Goal: Task Accomplishment & Management: Use online tool/utility

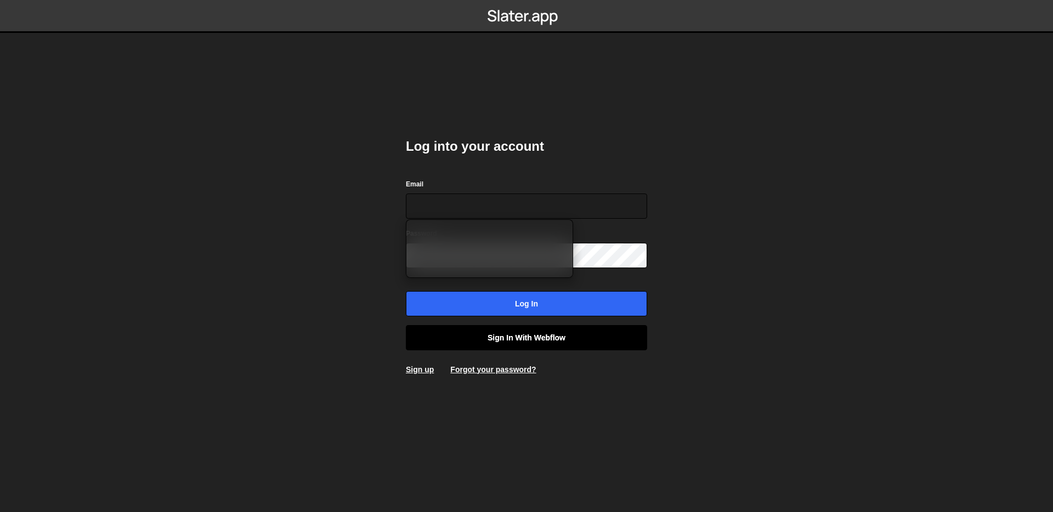
click at [560, 344] on link "Sign in with Webflow" at bounding box center [526, 337] width 241 height 25
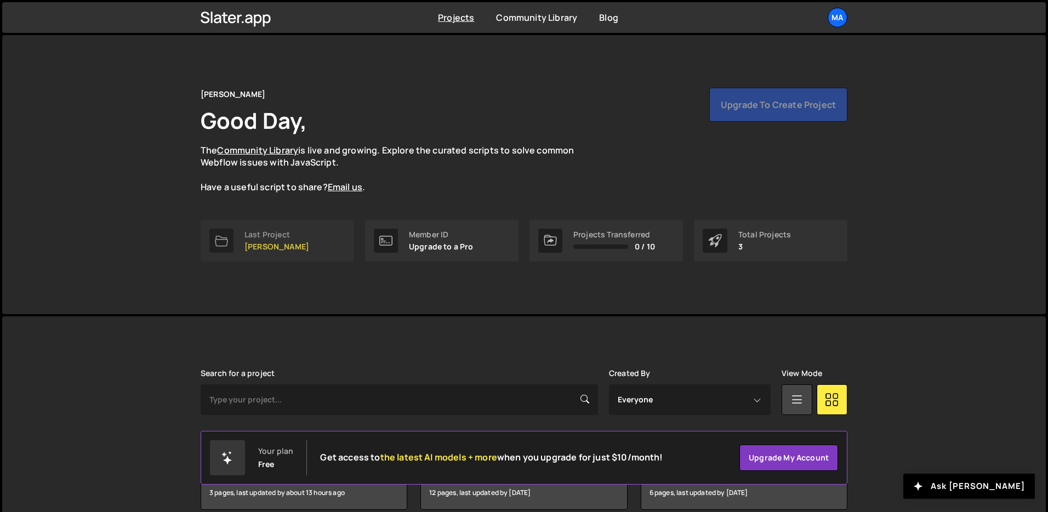
click at [289, 245] on p "[PERSON_NAME]" at bounding box center [277, 246] width 65 height 9
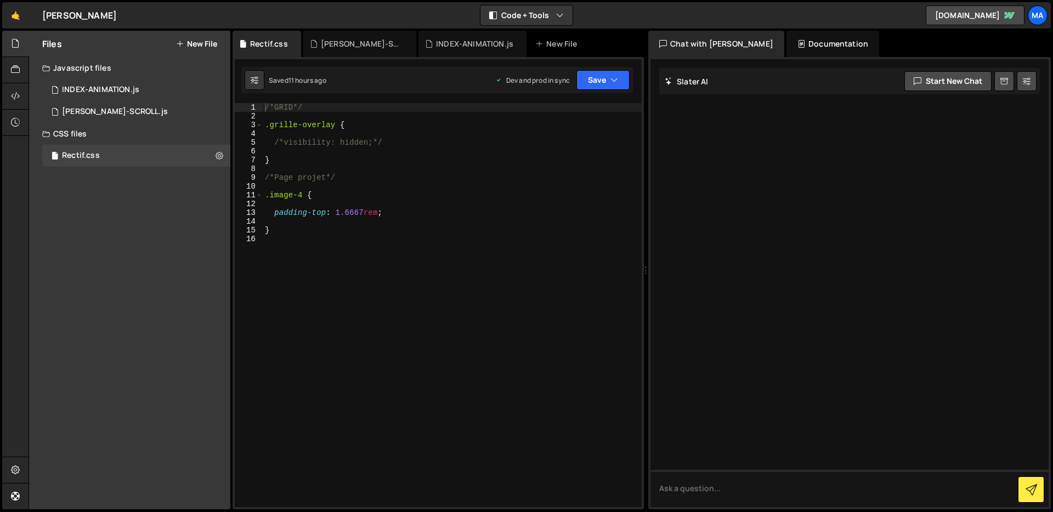
click at [183, 43] on icon at bounding box center [180, 43] width 8 height 9
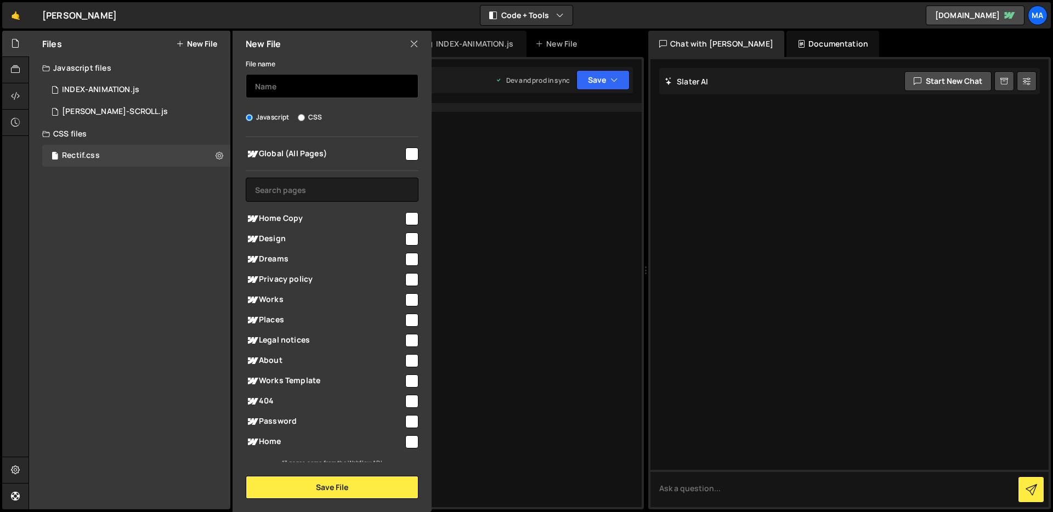
click at [361, 85] on input "text" at bounding box center [332, 86] width 173 height 24
click at [404, 144] on div "Global (All Pages)" at bounding box center [332, 154] width 173 height 20
click at [405, 153] on input "checkbox" at bounding box center [411, 153] width 13 height 13
checkbox input "true"
click at [333, 82] on input "text" at bounding box center [332, 86] width 173 height 24
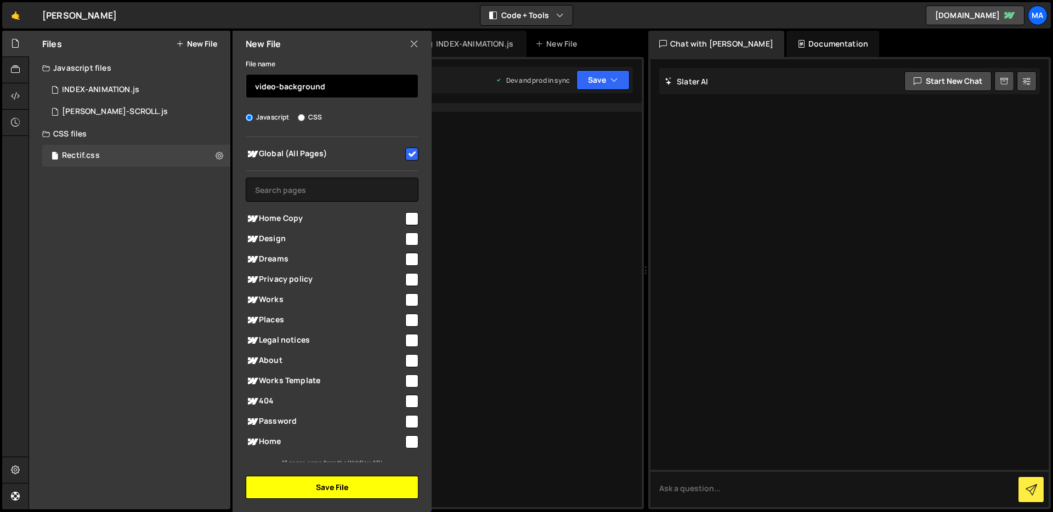
type input "video-background"
click at [368, 487] on button "Save File" at bounding box center [332, 487] width 173 height 23
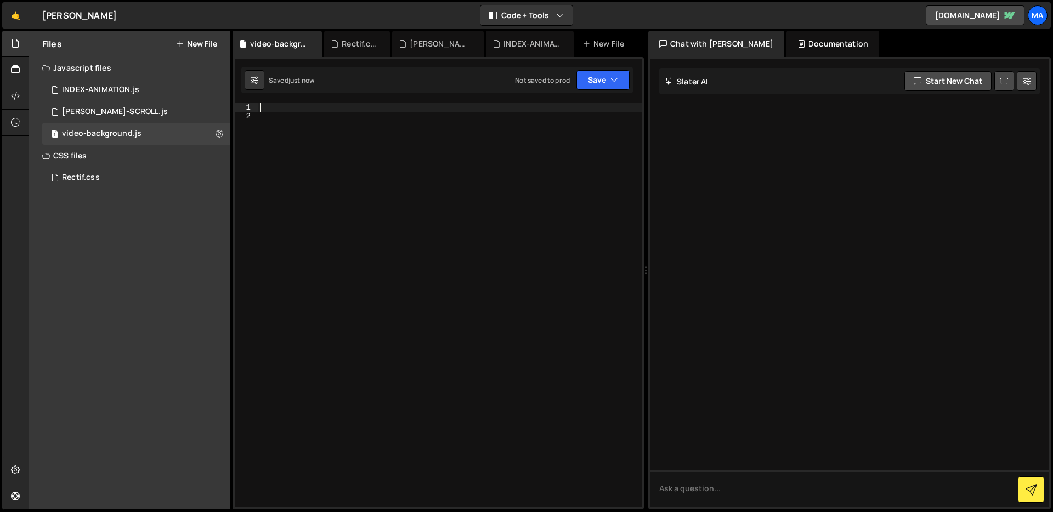
click at [292, 108] on div at bounding box center [450, 314] width 384 height 422
paste textarea "});"
type textarea "});"
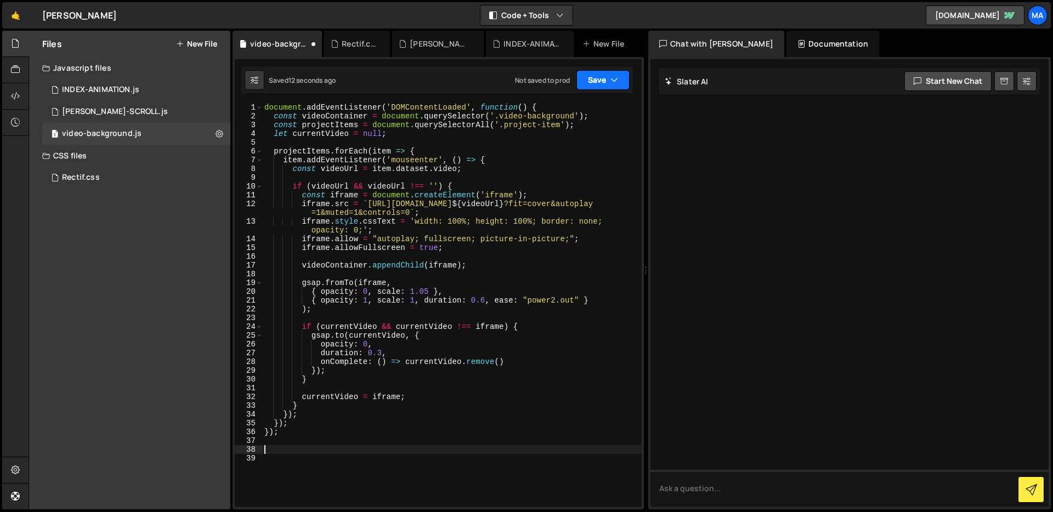
click at [621, 77] on button "Save" at bounding box center [602, 80] width 53 height 20
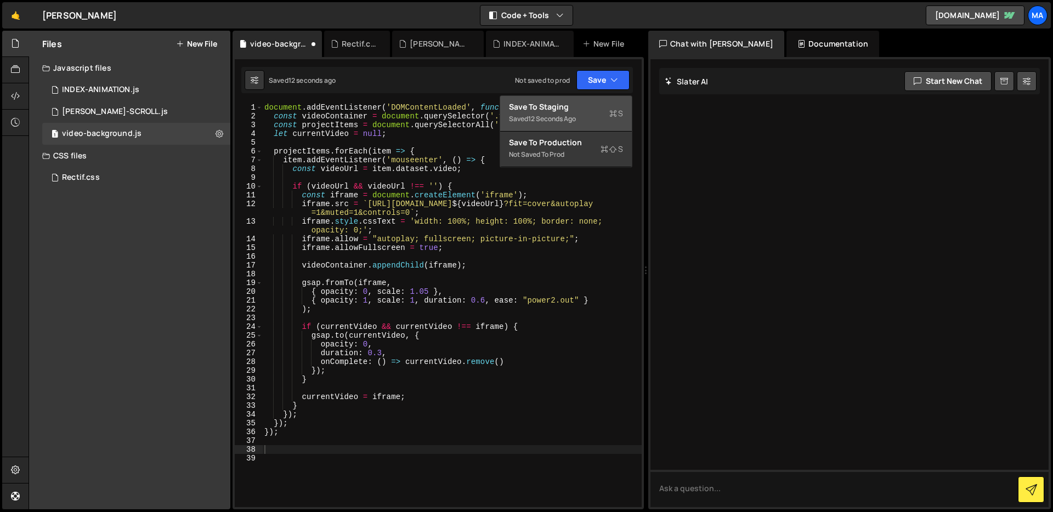
click at [605, 104] on div "Save to Staging S" at bounding box center [566, 106] width 114 height 11
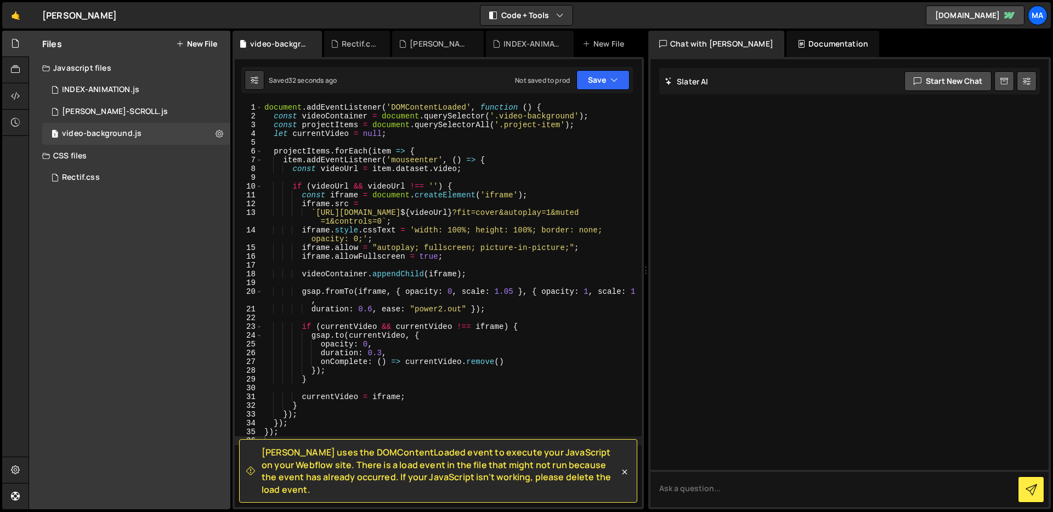
drag, startPoint x: 263, startPoint y: 465, endPoint x: 624, endPoint y: 494, distance: 362.5
click at [624, 494] on div "[PERSON_NAME] uses the DOMContentLoaded event to execute your JavaScript on you…" at bounding box center [438, 471] width 398 height 64
copy span "[PERSON_NAME] uses the DOMContentLoaded event to execute your JavaScript on you…"
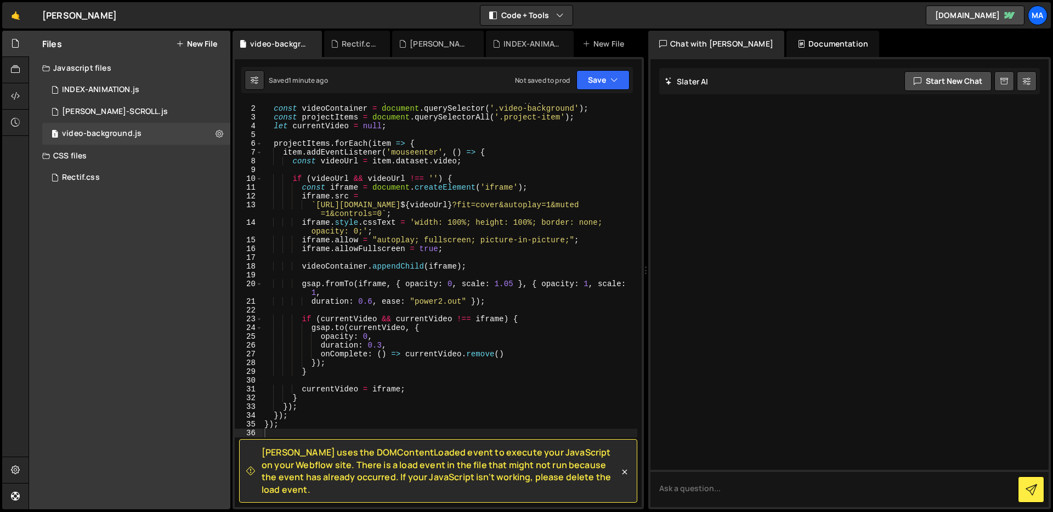
scroll to position [57, 0]
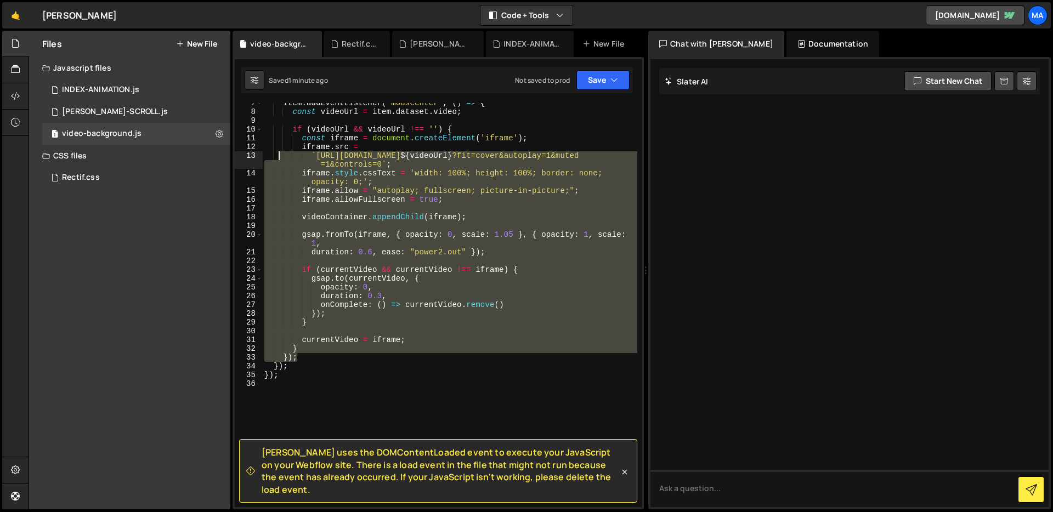
drag, startPoint x: 342, startPoint y: 359, endPoint x: 276, endPoint y: 158, distance: 211.2
click at [276, 158] on div "item . addEventListener ( 'mouseenter' , ( ) => { const videoUrl = item . datas…" at bounding box center [449, 310] width 375 height 422
click at [344, 362] on div "item . addEventListener ( 'mouseenter' , ( ) => { const videoUrl = item . datas…" at bounding box center [449, 310] width 375 height 422
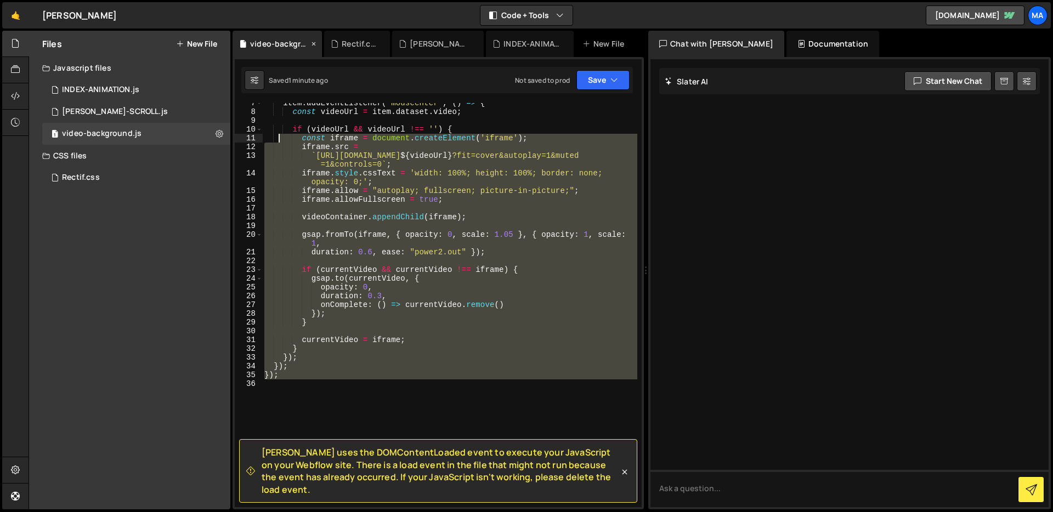
scroll to position [0, 0]
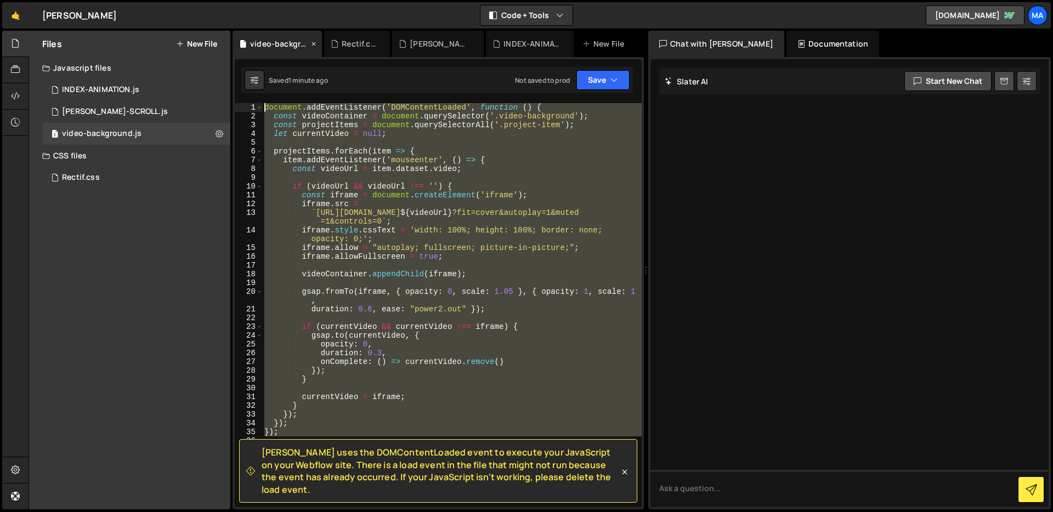
drag, startPoint x: 311, startPoint y: 377, endPoint x: 289, endPoint y: 49, distance: 328.6
click at [290, 49] on div "Debug Explain Copy video-background.js Rectif.css [PERSON_NAME]-SCROLL.js INDEX…" at bounding box center [437, 270] width 411 height 479
click at [350, 422] on div "document . addEventListener ( 'DOMContentLoaded' , function ( ) { const videoCo…" at bounding box center [451, 305] width 379 height 404
drag, startPoint x: 328, startPoint y: 264, endPoint x: 262, endPoint y: 81, distance: 194.8
click at [262, 81] on div "Debug Explain Copy video-background.js Rectif.css [PERSON_NAME]-SCROLL.js INDEX…" at bounding box center [437, 270] width 411 height 479
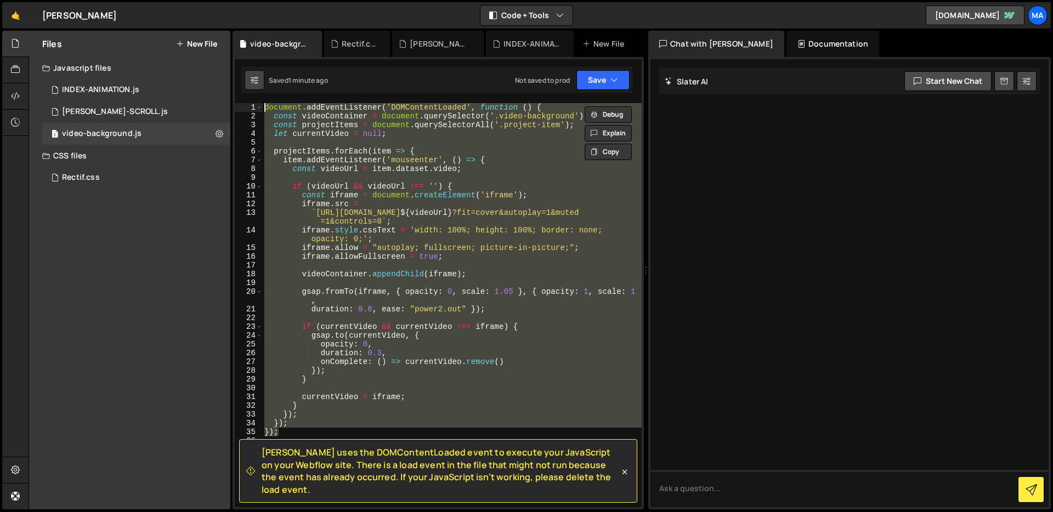
paste textarea "}"
type textarea "});"
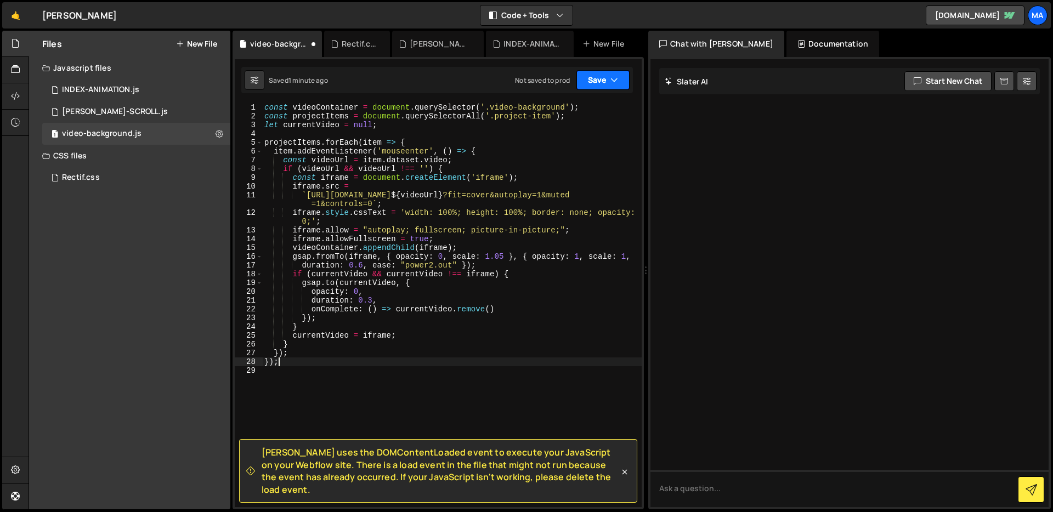
click at [618, 82] on button "Save" at bounding box center [602, 80] width 53 height 20
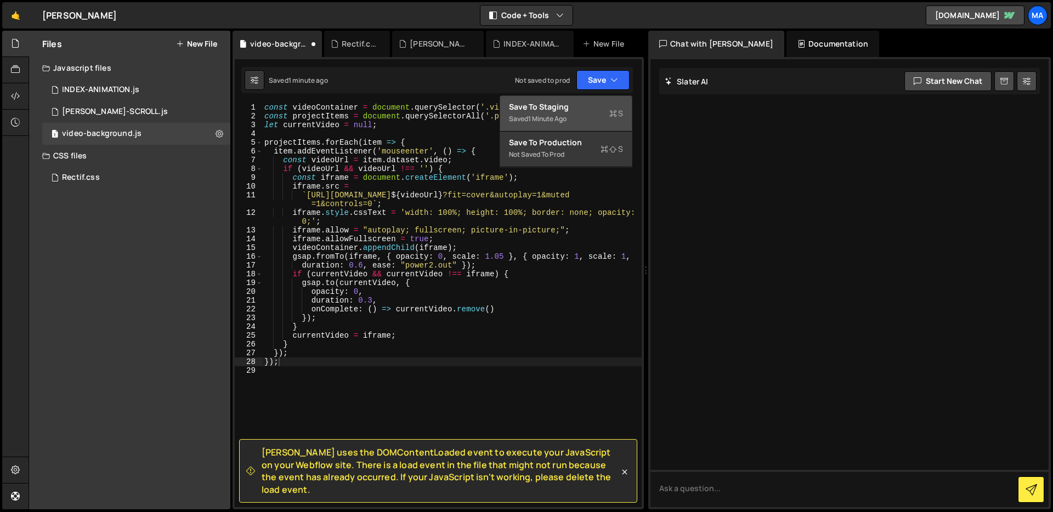
click at [580, 105] on div "Save to Staging S" at bounding box center [566, 106] width 114 height 11
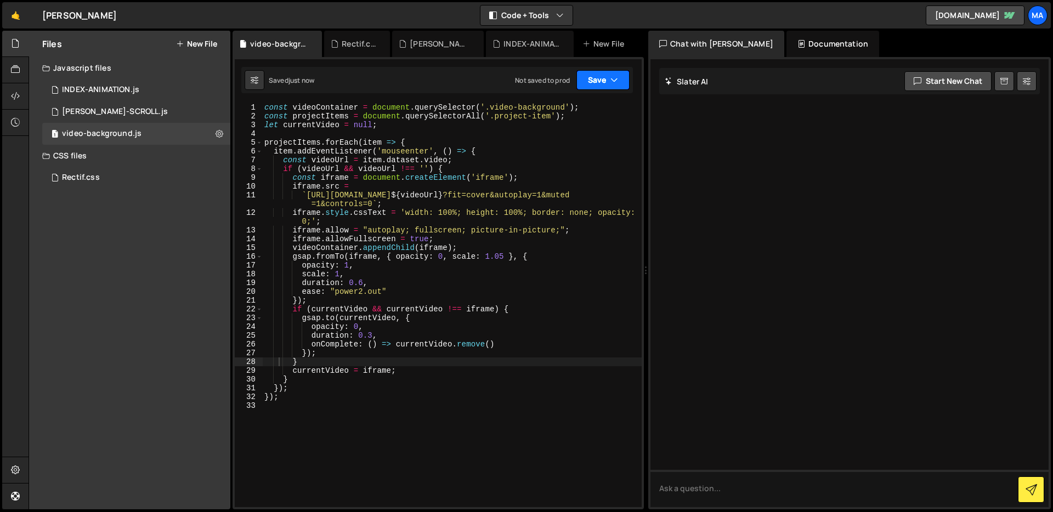
click at [588, 81] on button "Save" at bounding box center [602, 80] width 53 height 20
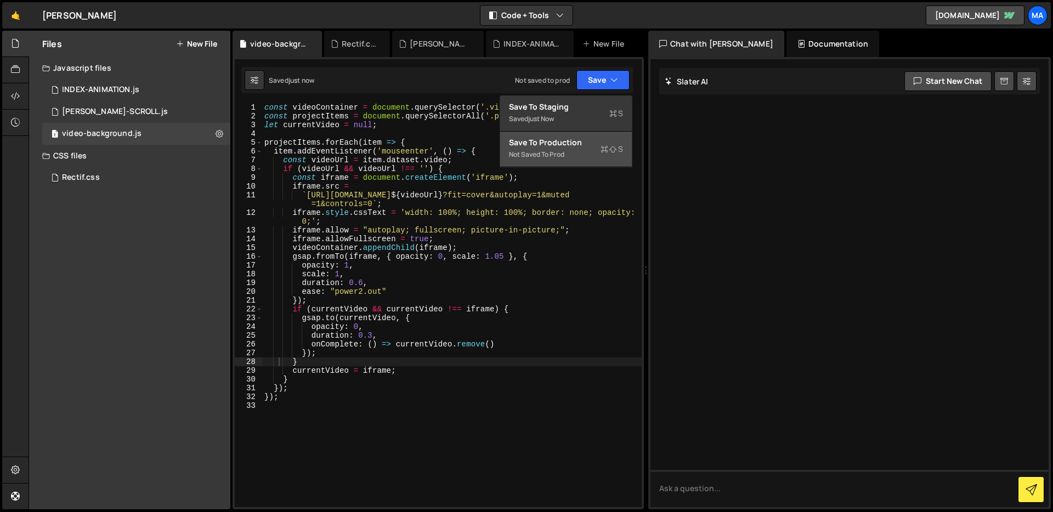
click at [582, 149] on div "Not saved to prod" at bounding box center [566, 154] width 114 height 13
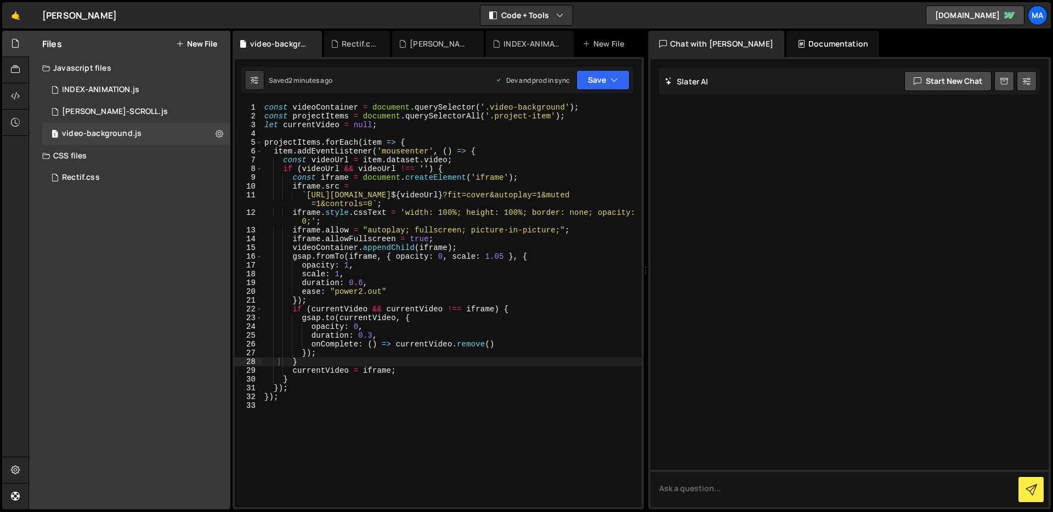
click at [457, 416] on div "const videoContainer = document . querySelector ( '.video-background' ) ; const…" at bounding box center [451, 314] width 379 height 422
click at [600, 89] on button "Save" at bounding box center [602, 80] width 53 height 20
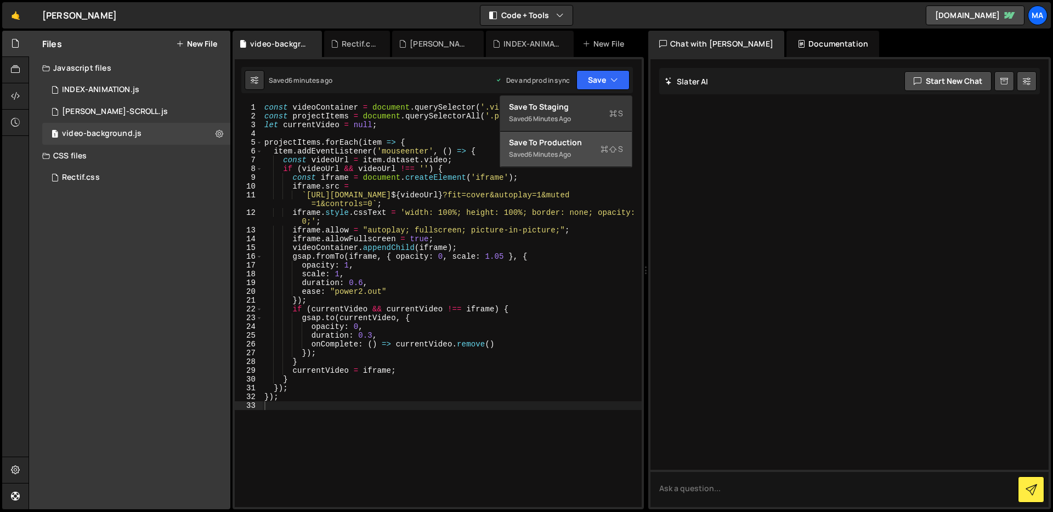
click at [601, 150] on icon at bounding box center [604, 149] width 8 height 11
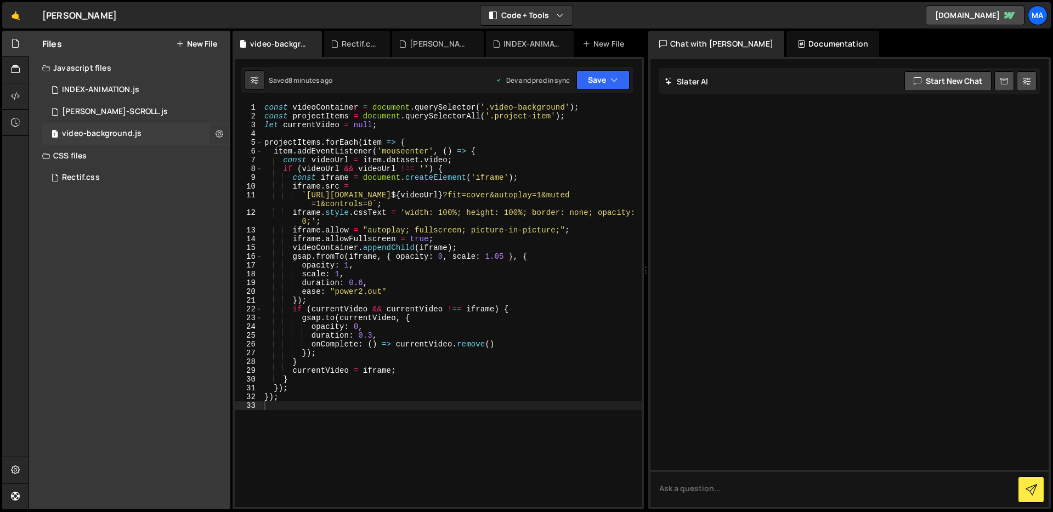
click at [221, 131] on icon at bounding box center [219, 133] width 8 height 10
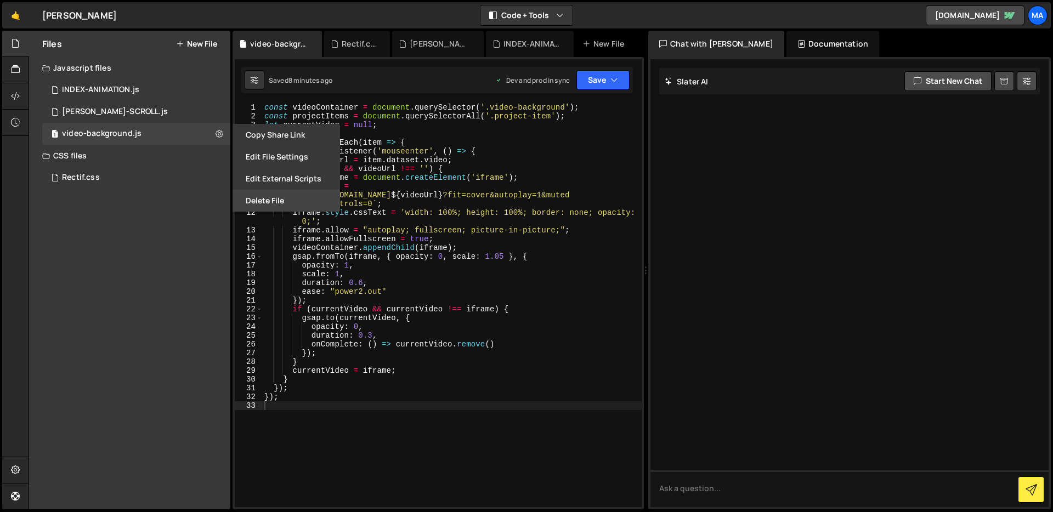
click at [252, 198] on button "Delete File" at bounding box center [285, 201] width 107 height 22
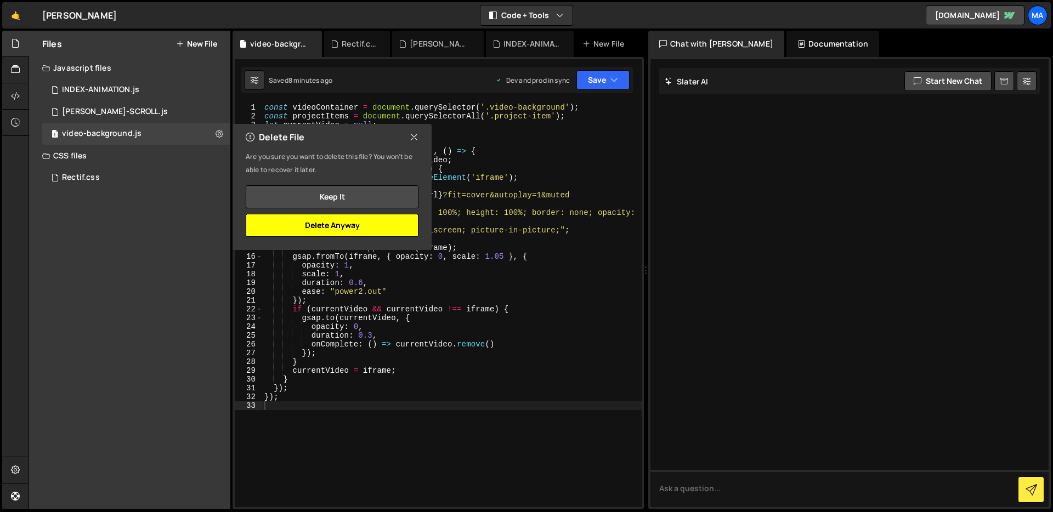
click at [343, 222] on button "Delete Anyway" at bounding box center [332, 225] width 173 height 23
